Goal: Share content: Share content

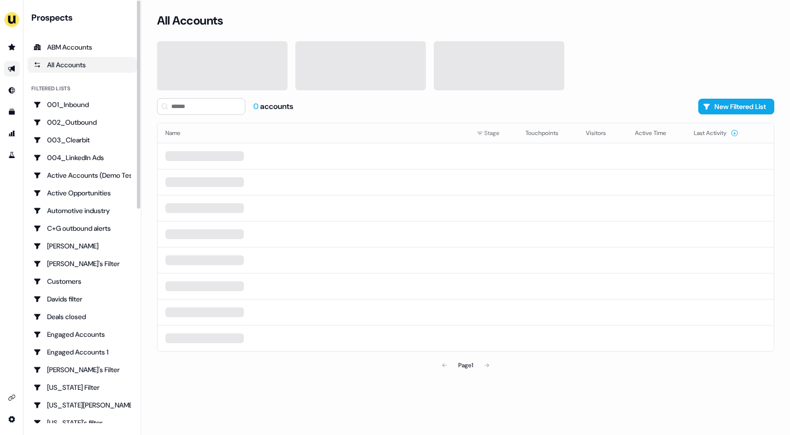
click at [8, 70] on icon "Go to outbound experience" at bounding box center [12, 69] width 8 height 8
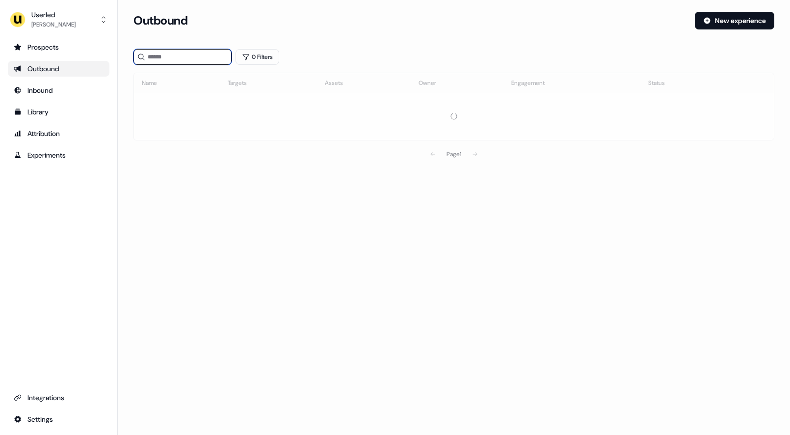
click at [164, 59] on input at bounding box center [182, 57] width 98 height 16
type input "*****"
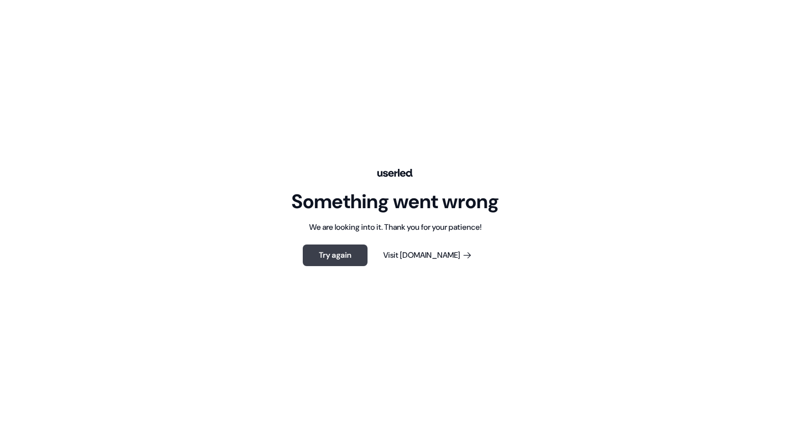
click at [352, 255] on button "Try again" at bounding box center [335, 255] width 65 height 22
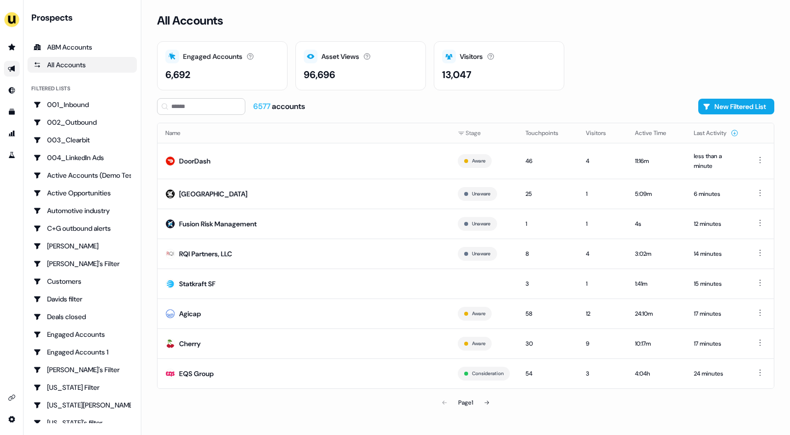
click at [11, 64] on link "Go to outbound experience" at bounding box center [12, 69] width 16 height 16
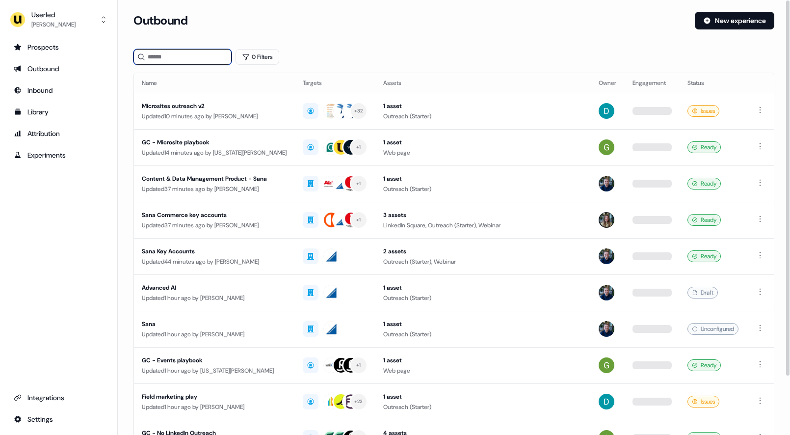
click at [205, 60] on input at bounding box center [182, 57] width 98 height 16
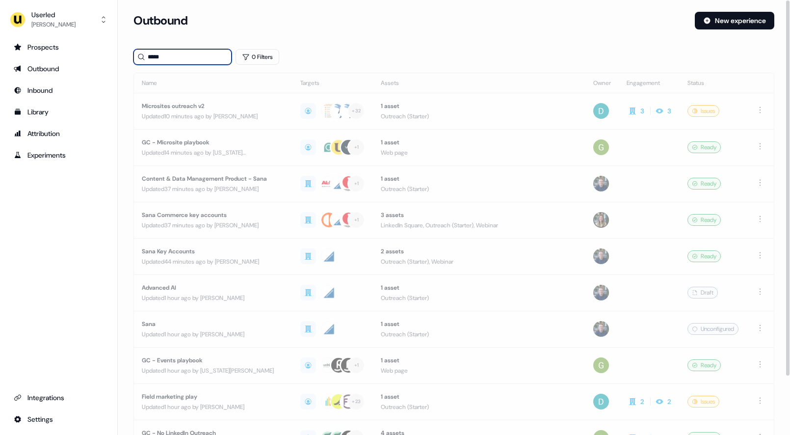
type input "******"
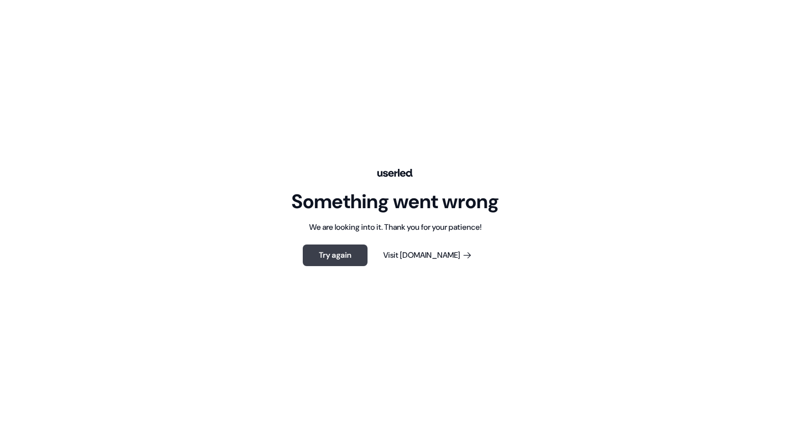
click at [358, 256] on button "Try again" at bounding box center [335, 255] width 65 height 22
click at [346, 256] on button "Try again" at bounding box center [335, 255] width 65 height 22
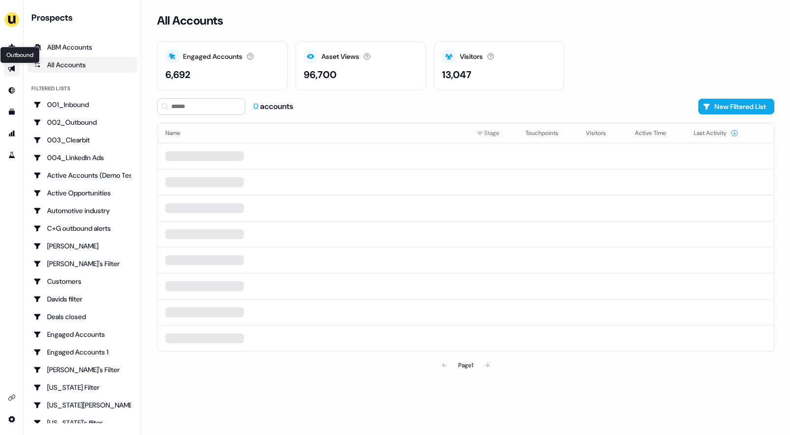
click at [11, 70] on icon "Go to outbound experience" at bounding box center [11, 69] width 7 height 6
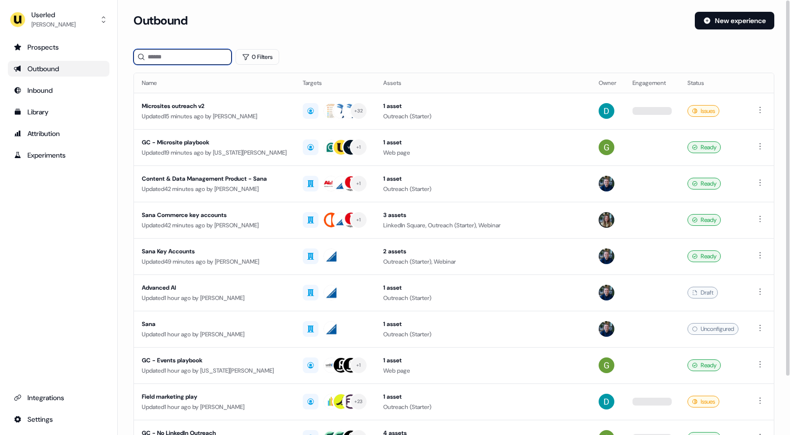
click at [206, 57] on input at bounding box center [182, 57] width 98 height 16
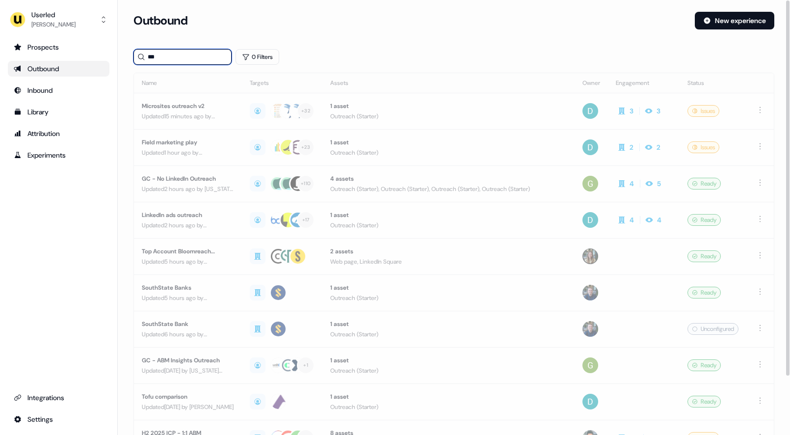
type input "****"
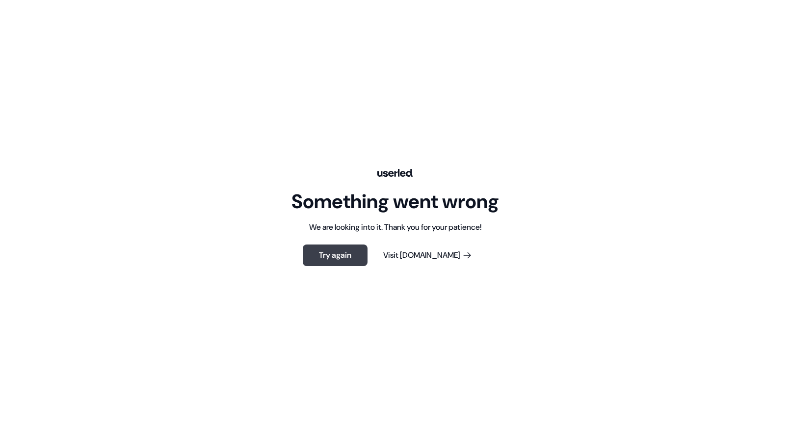
click at [352, 252] on button "Try again" at bounding box center [335, 255] width 65 height 22
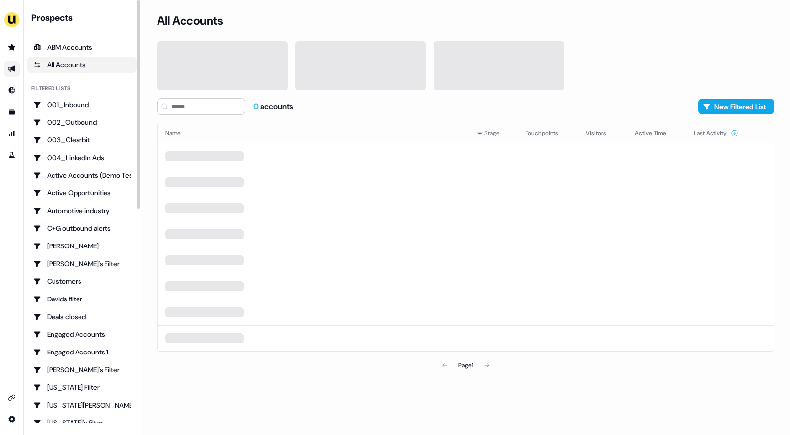
click at [12, 69] on icon "Go to outbound experience" at bounding box center [11, 69] width 7 height 6
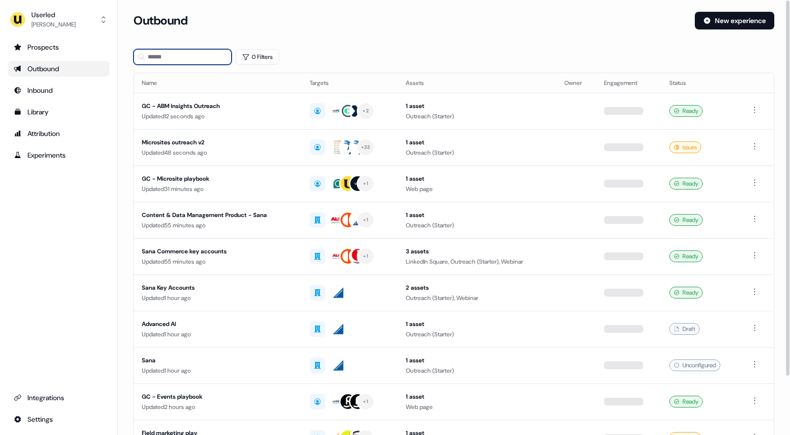
click at [194, 54] on input at bounding box center [182, 57] width 98 height 16
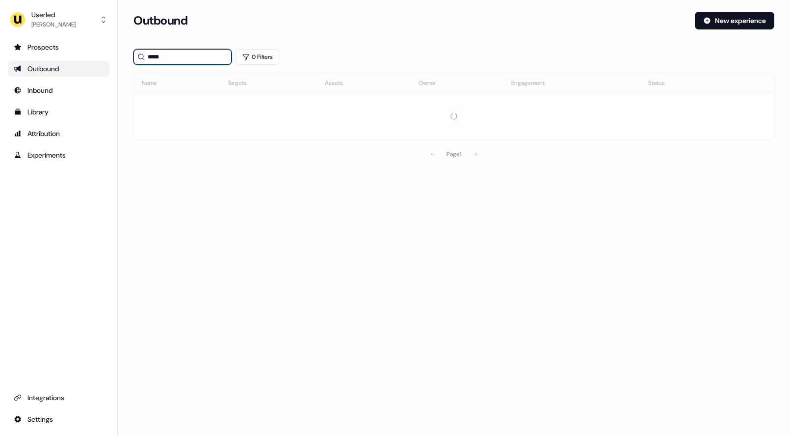
type input "******"
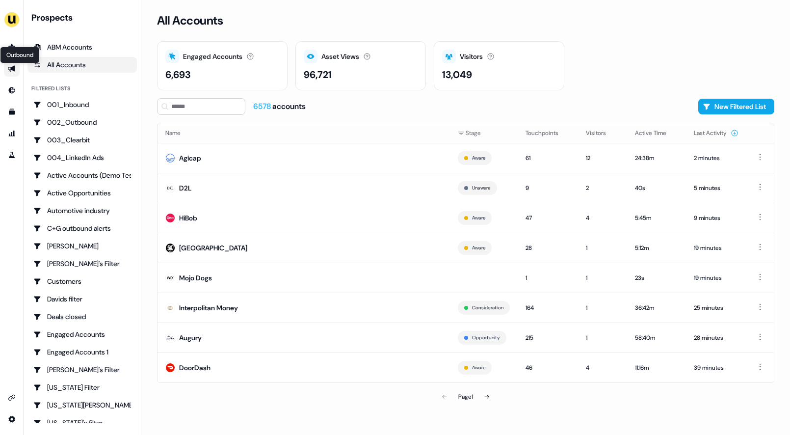
click at [10, 70] on icon "Go to outbound experience" at bounding box center [11, 69] width 7 height 6
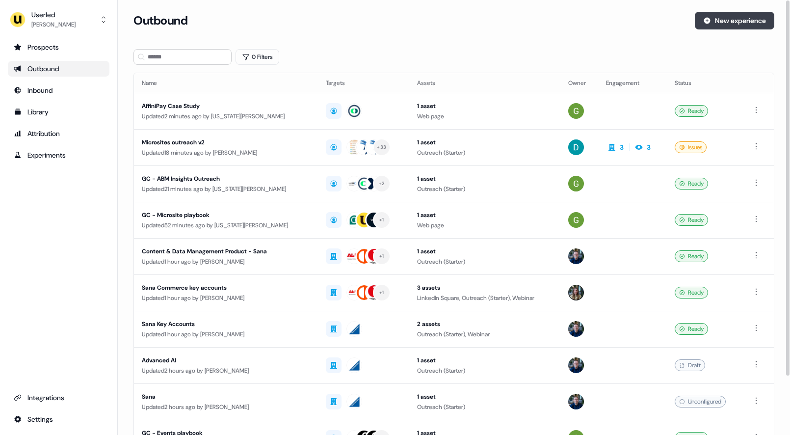
click at [703, 16] on button "New experience" at bounding box center [734, 21] width 79 height 18
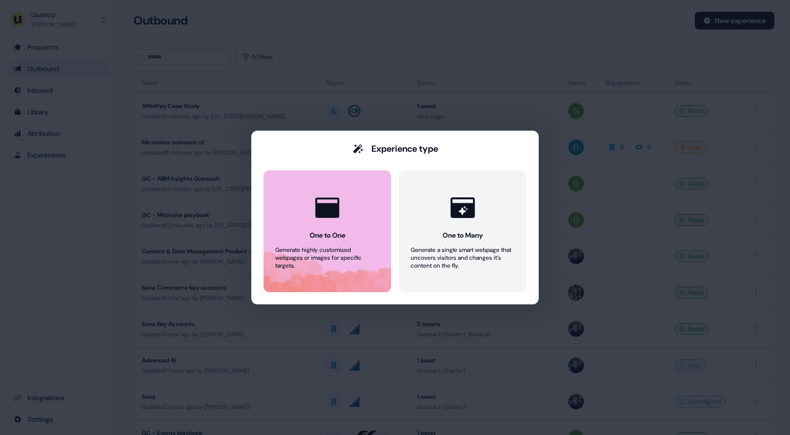
click at [309, 196] on div at bounding box center [327, 207] width 37 height 37
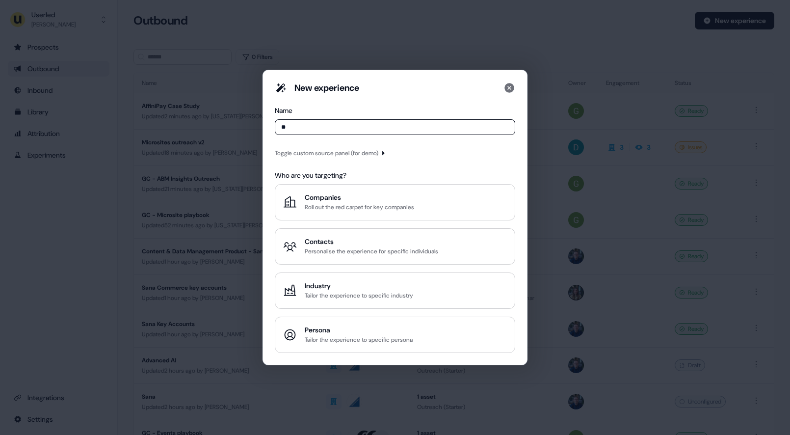
type input "*"
type input "**********"
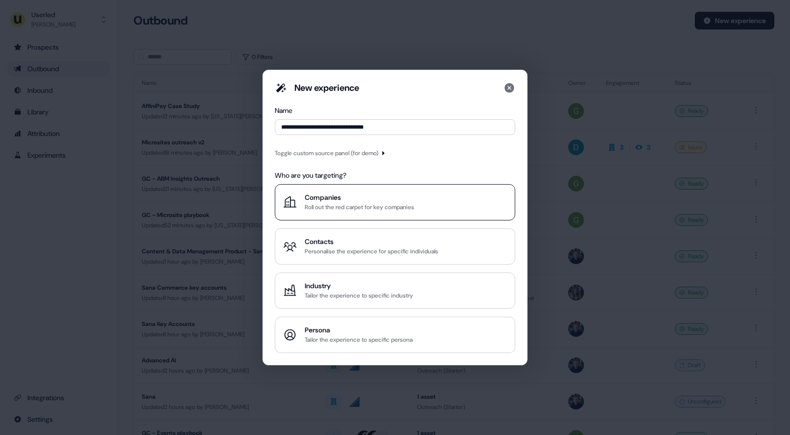
click at [365, 196] on div "Companies" at bounding box center [359, 197] width 109 height 10
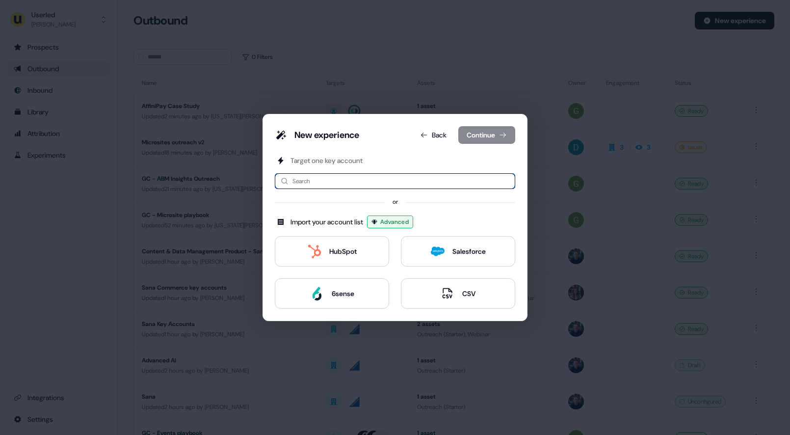
click at [324, 178] on input at bounding box center [395, 181] width 240 height 16
type input "***"
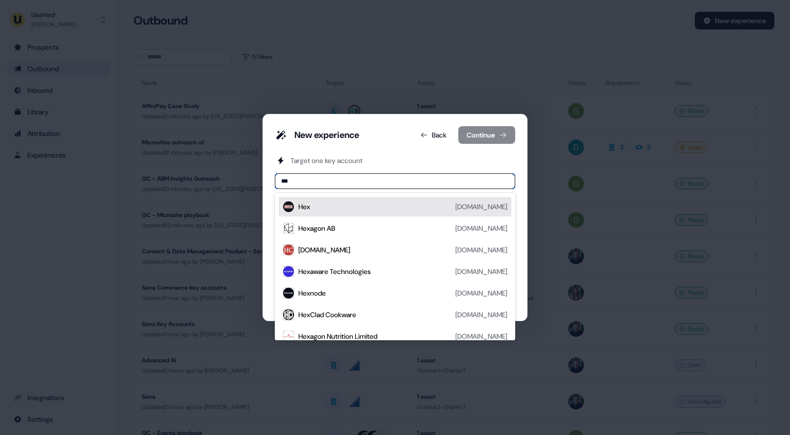
click at [361, 208] on div "Hex hex.tech" at bounding box center [402, 207] width 209 height 12
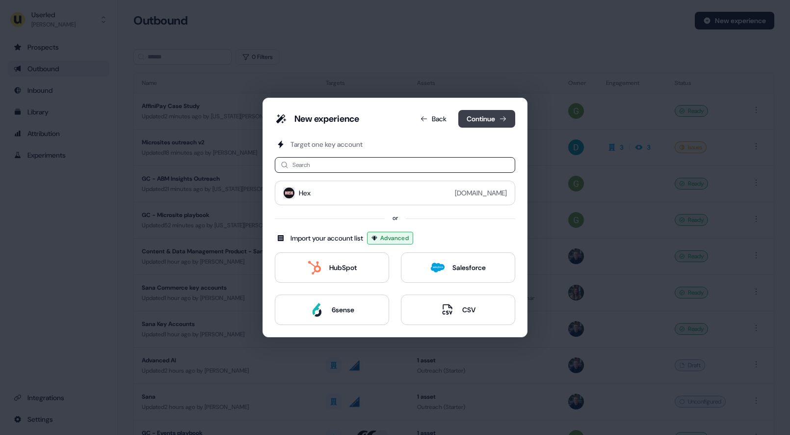
click at [482, 122] on button "Continue" at bounding box center [486, 119] width 57 height 18
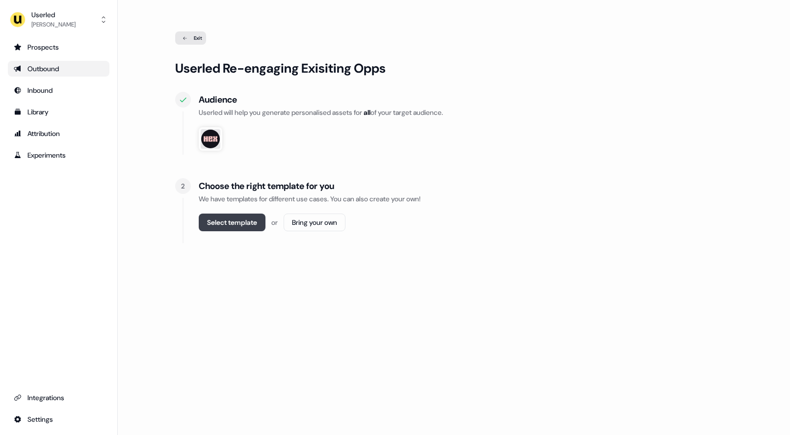
click at [241, 225] on button "Select template" at bounding box center [232, 222] width 67 height 18
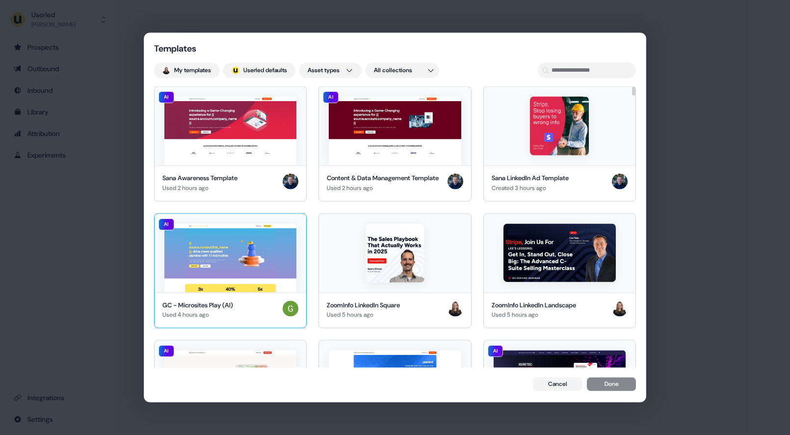
click at [259, 277] on img at bounding box center [230, 257] width 132 height 69
click at [606, 385] on button "Done" at bounding box center [611, 385] width 49 height 14
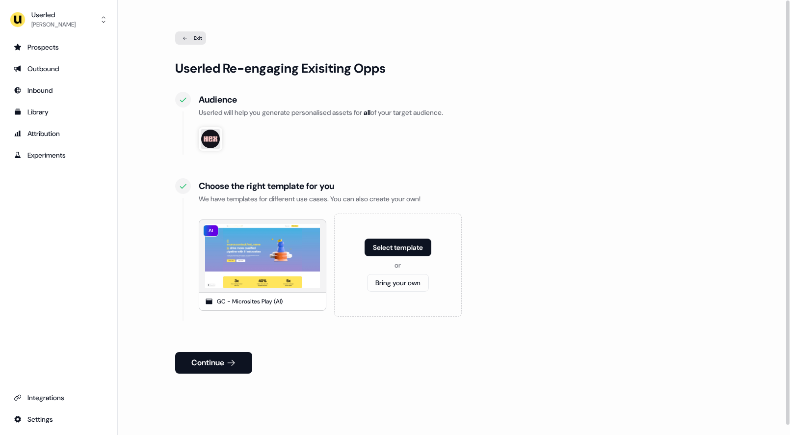
click at [225, 365] on button "Continue" at bounding box center [213, 363] width 77 height 22
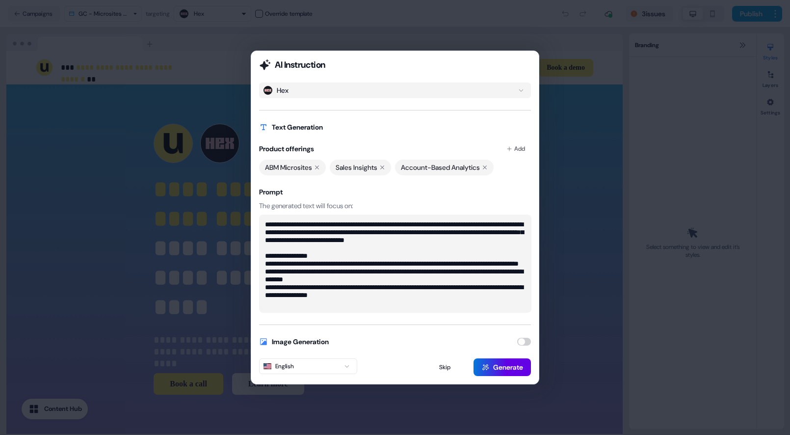
scroll to position [8, 0]
click at [431, 301] on textarea "**********" at bounding box center [395, 263] width 272 height 98
click at [306, 246] on textarea "**********" at bounding box center [395, 263] width 272 height 98
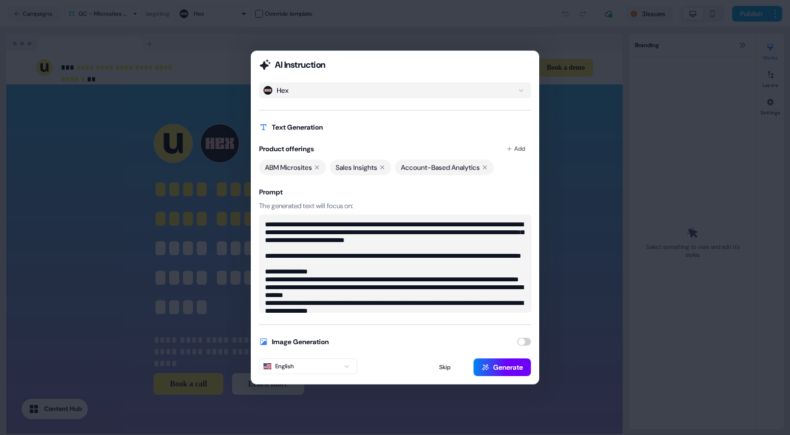
type textarea "**********"
click at [511, 368] on button "Generate" at bounding box center [501, 367] width 57 height 18
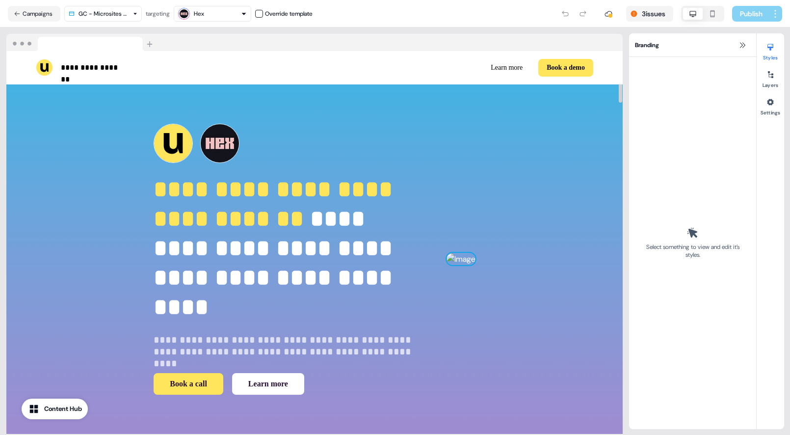
scroll to position [18, 0]
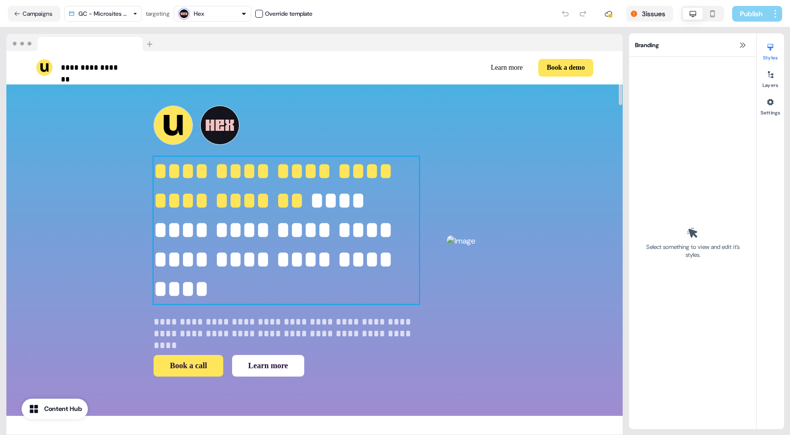
click at [184, 239] on p "**********" at bounding box center [286, 229] width 265 height 147
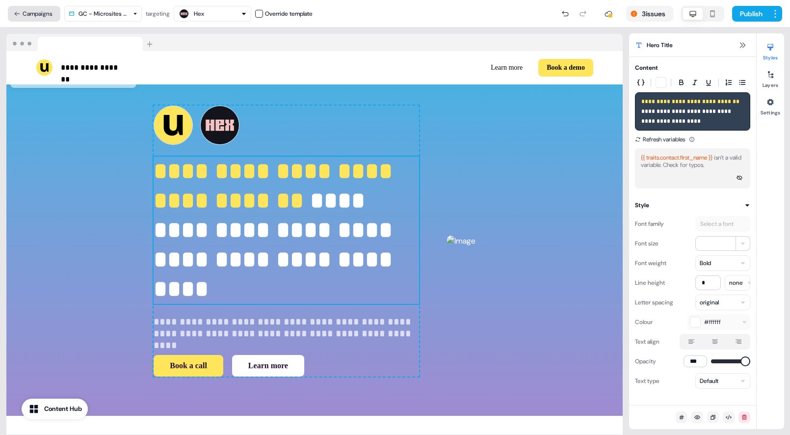
click at [25, 17] on button "Campaigns" at bounding box center [34, 14] width 52 height 16
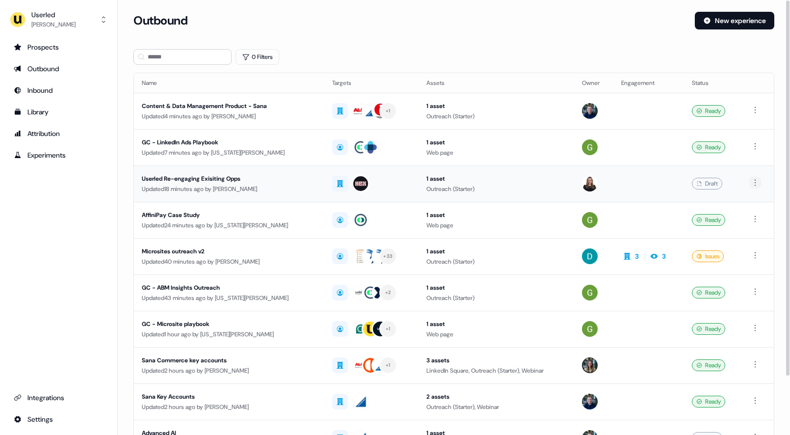
click at [755, 180] on html "For the best experience switch devices to a bigger screen. Go to Userled.io Use…" at bounding box center [395, 217] width 790 height 435
click at [738, 216] on span "Delete" at bounding box center [737, 215] width 17 height 8
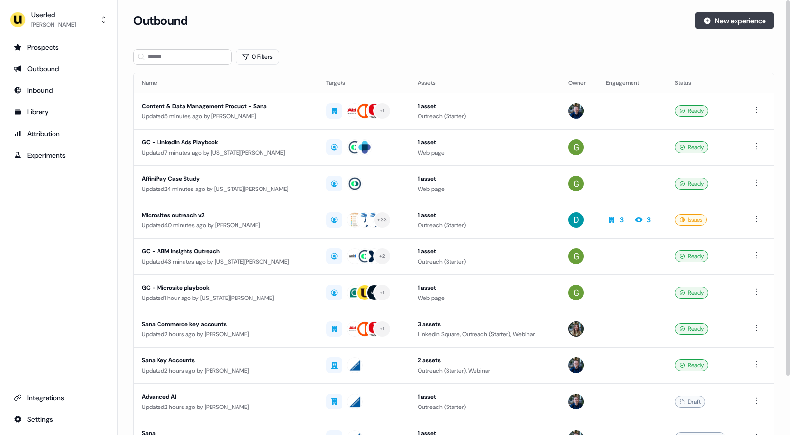
click at [741, 22] on button "New experience" at bounding box center [734, 21] width 79 height 18
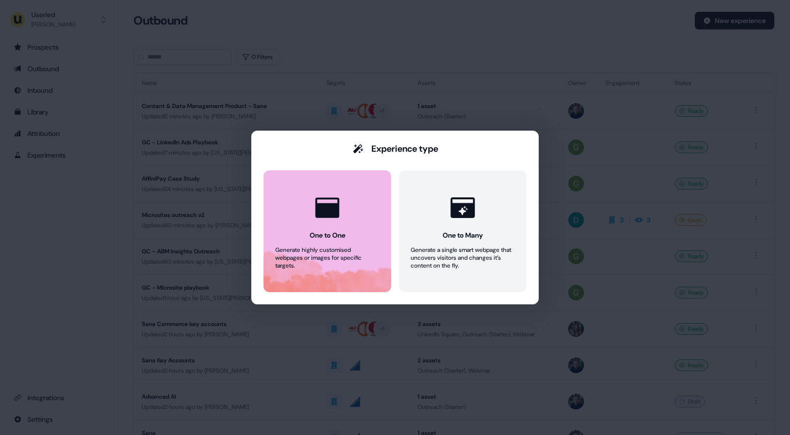
click at [314, 224] on div at bounding box center [327, 207] width 37 height 37
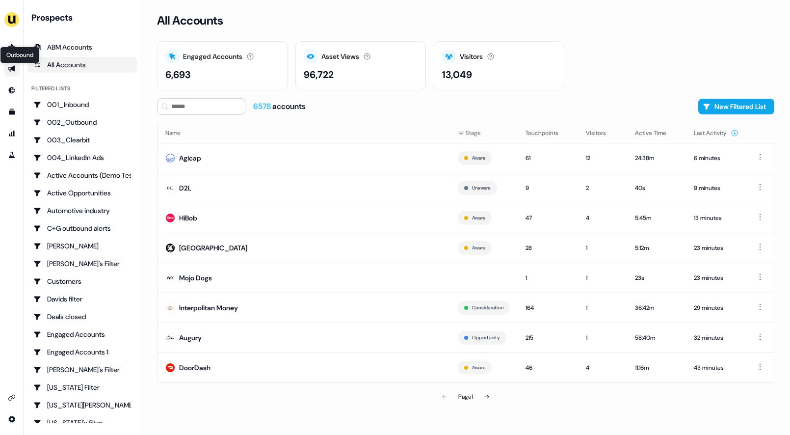
click at [11, 65] on icon "Go to outbound experience" at bounding box center [12, 69] width 8 height 8
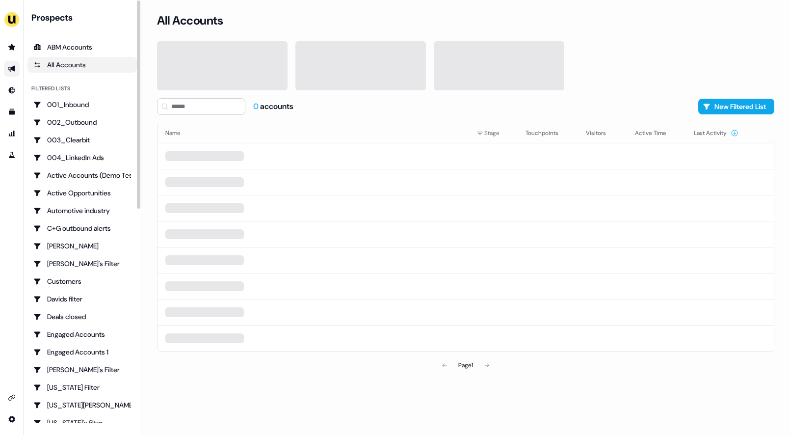
click at [13, 69] on icon "Go to outbound experience" at bounding box center [11, 69] width 7 height 6
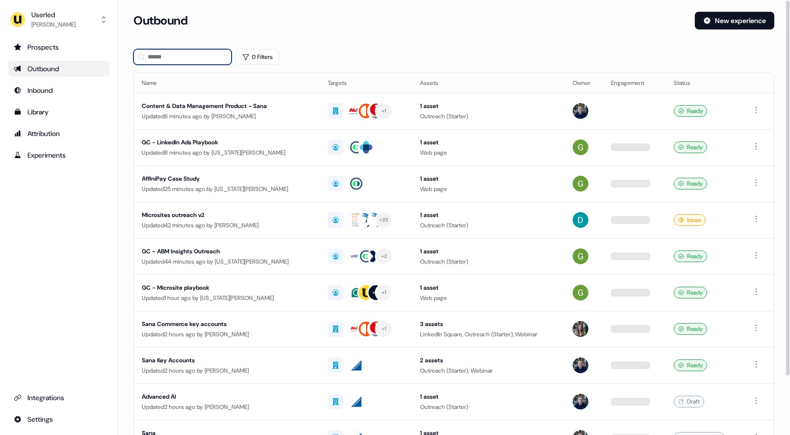
click at [182, 57] on input at bounding box center [182, 57] width 98 height 16
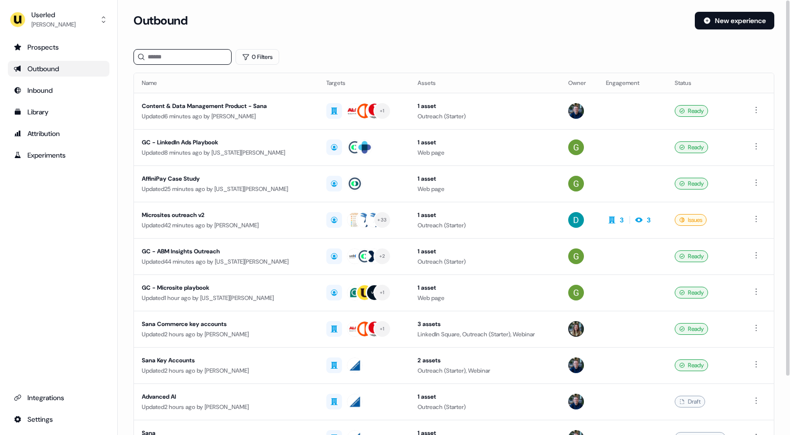
click at [33, 69] on div "Outbound" at bounding box center [59, 69] width 90 height 10
click at [168, 57] on input at bounding box center [182, 57] width 98 height 16
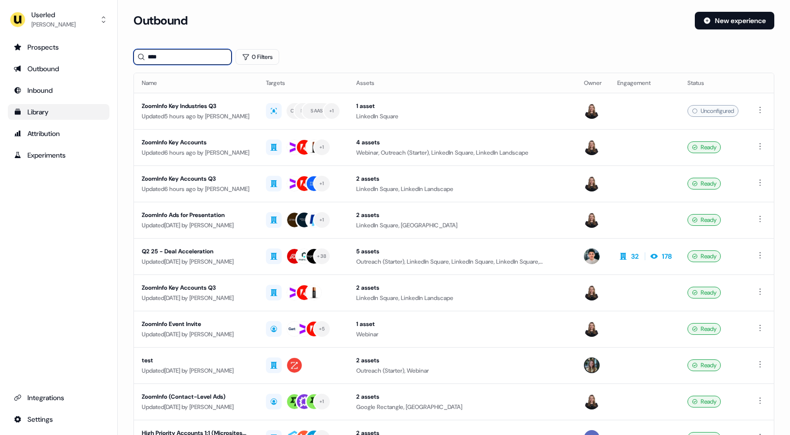
type input "****"
click at [44, 114] on div "Library" at bounding box center [59, 112] width 90 height 10
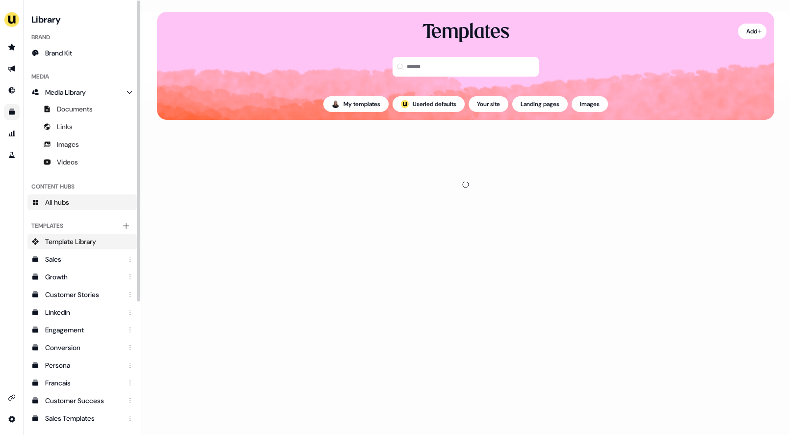
click at [69, 198] on span "All hubs" at bounding box center [57, 202] width 24 height 10
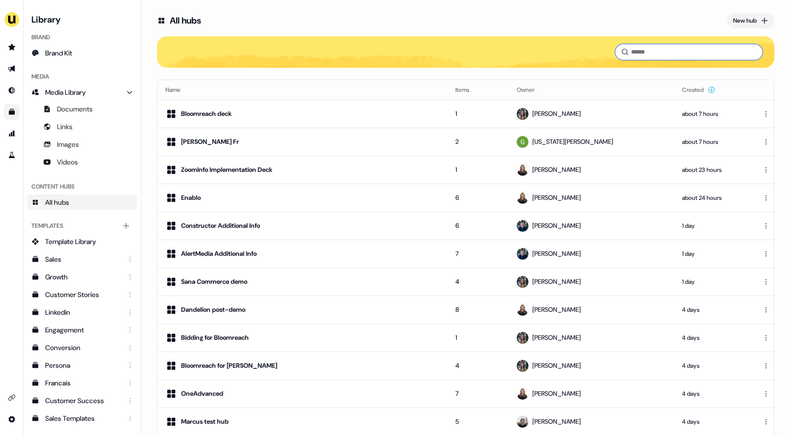
click at [643, 55] on input at bounding box center [688, 52] width 147 height 16
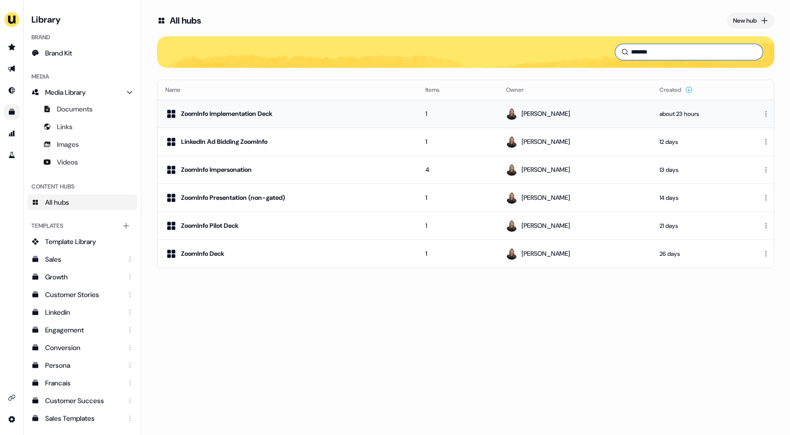
type input "*******"
click at [438, 112] on td "1" at bounding box center [457, 114] width 80 height 28
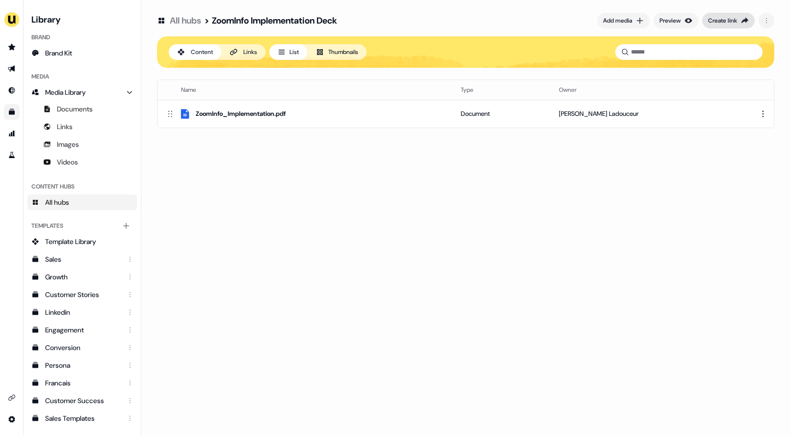
click at [729, 22] on div "Create link" at bounding box center [722, 21] width 29 height 10
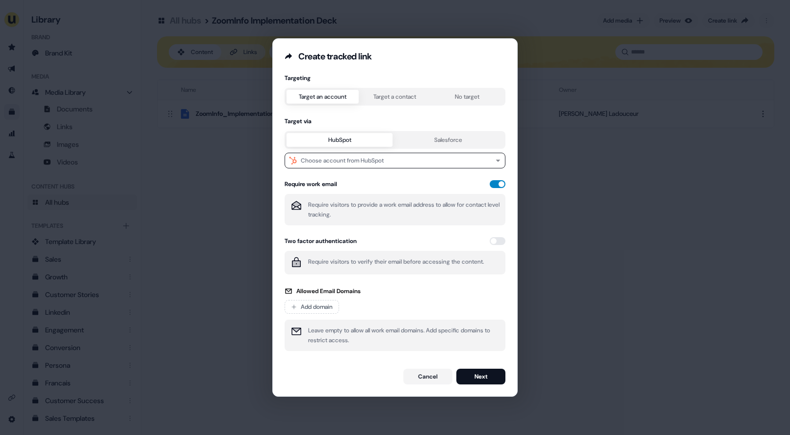
click at [499, 184] on button "button" at bounding box center [498, 184] width 16 height 8
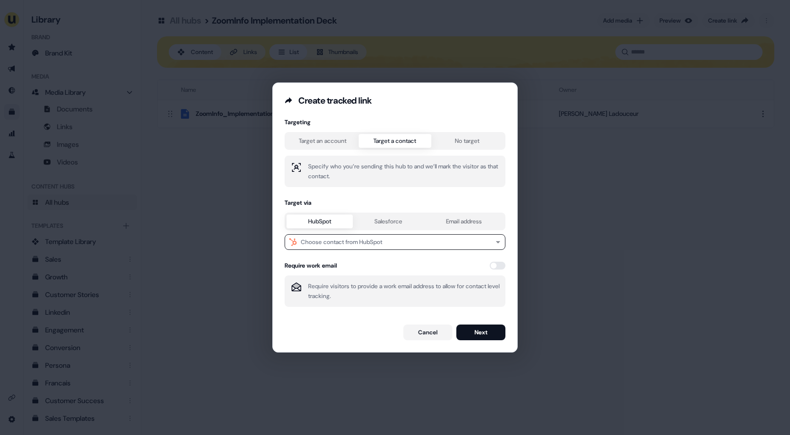
click at [392, 160] on div "Targeting Target an account Target a contact No target Specify who you’re sendi…" at bounding box center [395, 215] width 221 height 194
click at [360, 235] on button "Choose contact from HubSpot" at bounding box center [395, 242] width 221 height 16
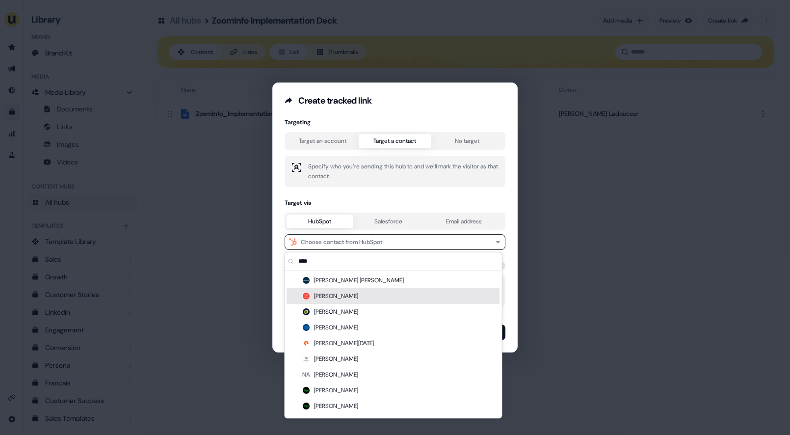
type input "****"
click at [328, 298] on div "[PERSON_NAME]" at bounding box center [393, 296] width 213 height 16
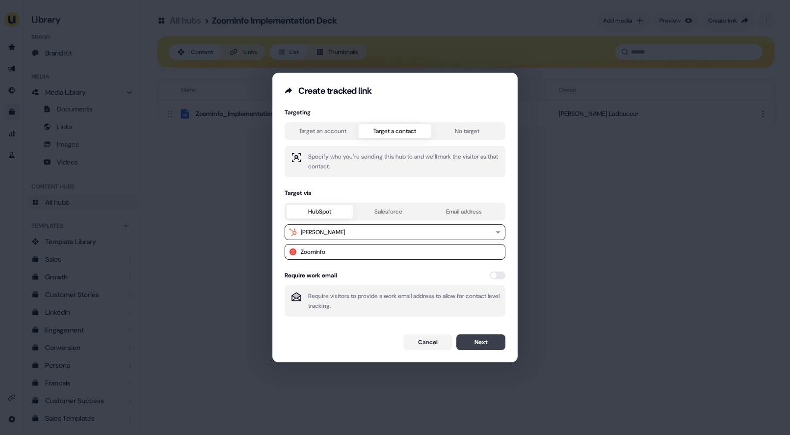
click at [493, 345] on button "Next" at bounding box center [480, 342] width 49 height 16
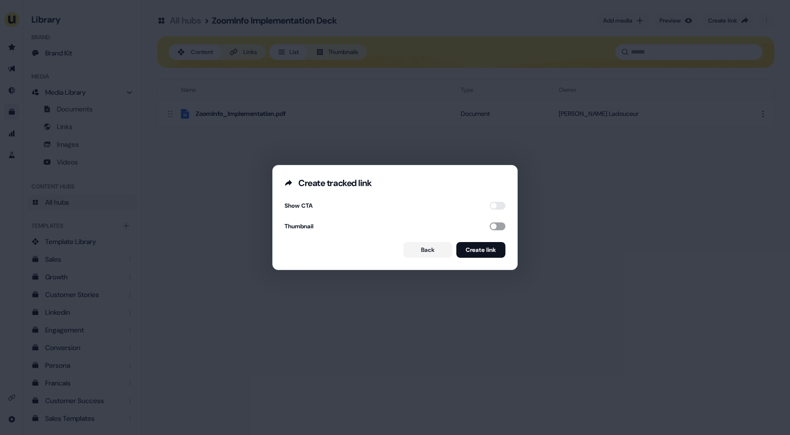
click at [493, 225] on button "button" at bounding box center [498, 226] width 16 height 8
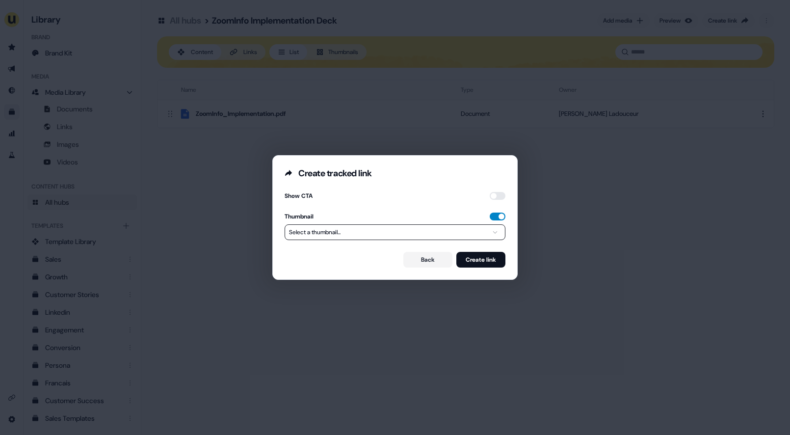
click at [495, 219] on button "button" at bounding box center [498, 216] width 16 height 8
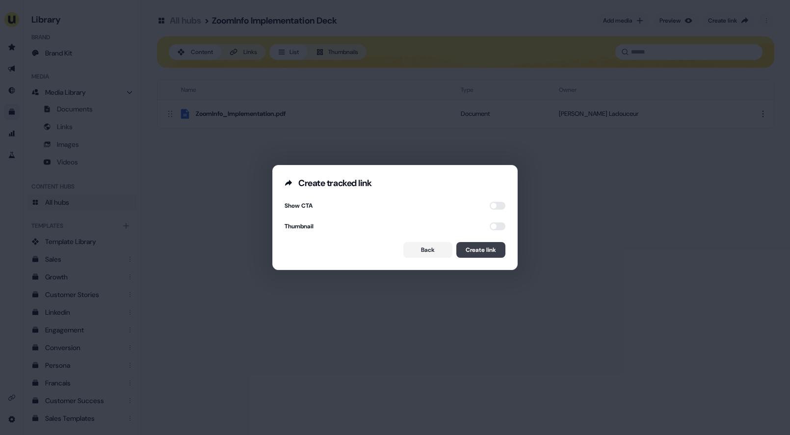
click at [481, 246] on button "Create link" at bounding box center [480, 250] width 49 height 16
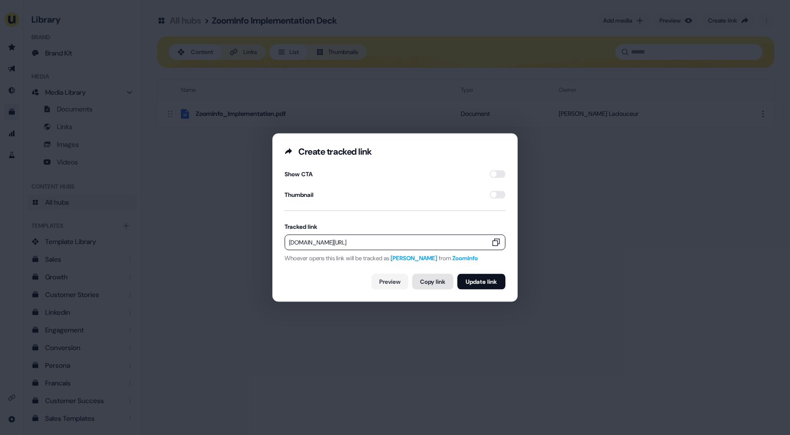
click at [433, 281] on button "Copy link" at bounding box center [432, 282] width 41 height 16
click at [422, 282] on button "Copy link" at bounding box center [432, 282] width 41 height 16
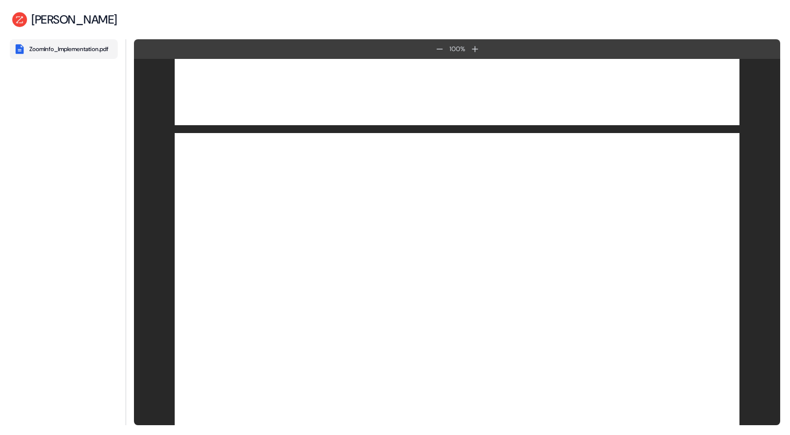
scroll to position [732, 0]
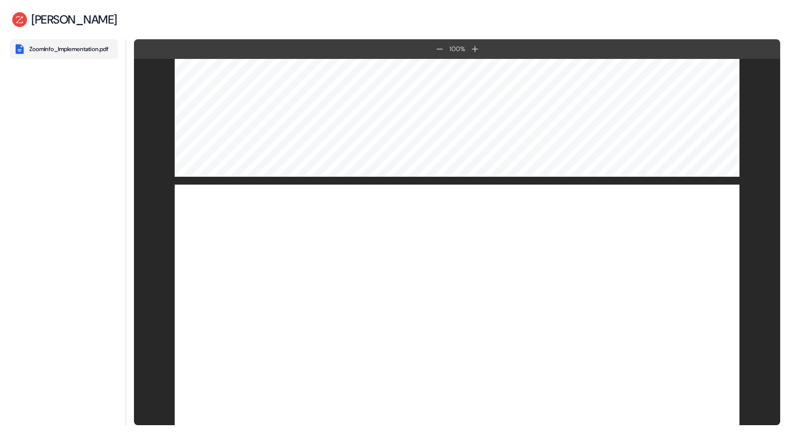
scroll to position [3569, 0]
